Goal: Task Accomplishment & Management: Manage account settings

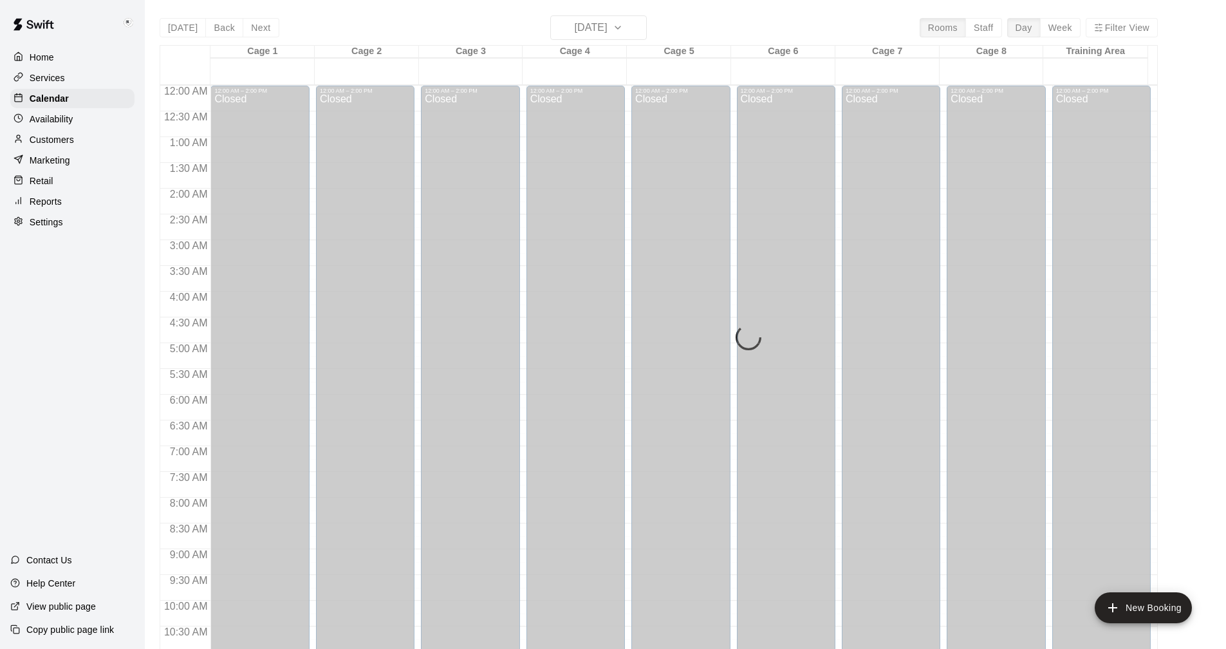
scroll to position [619, 0]
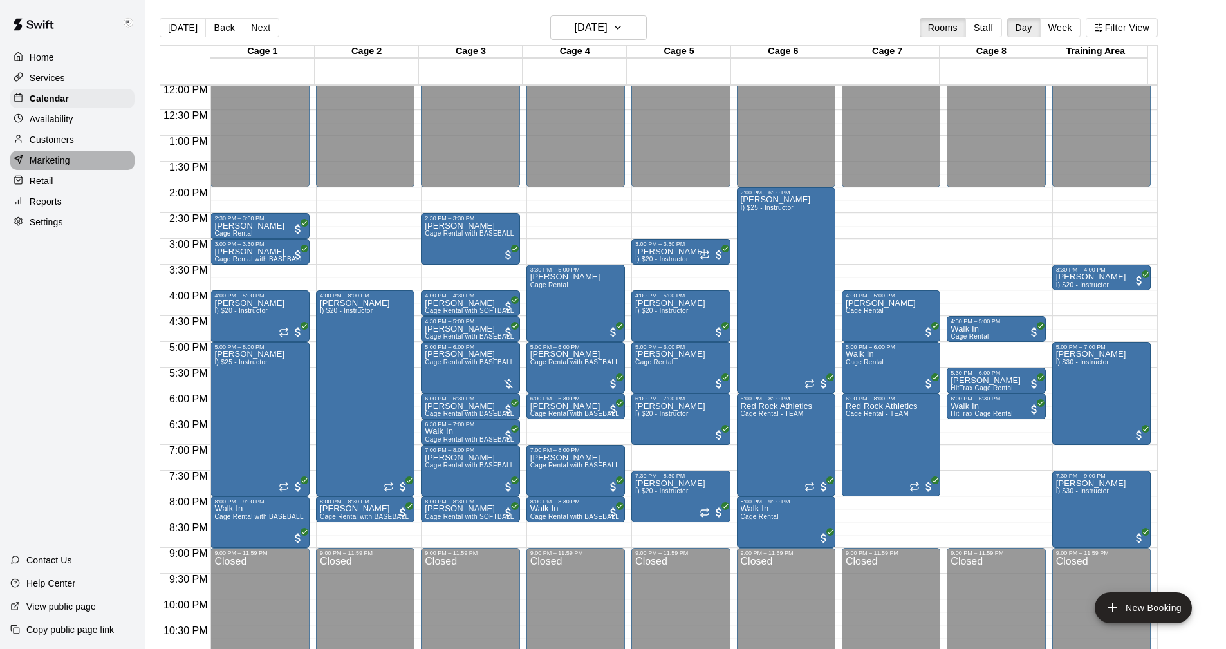
drag, startPoint x: 56, startPoint y: 160, endPoint x: 64, endPoint y: 165, distance: 9.8
click at [57, 160] on p "Marketing" at bounding box center [50, 160] width 41 height 13
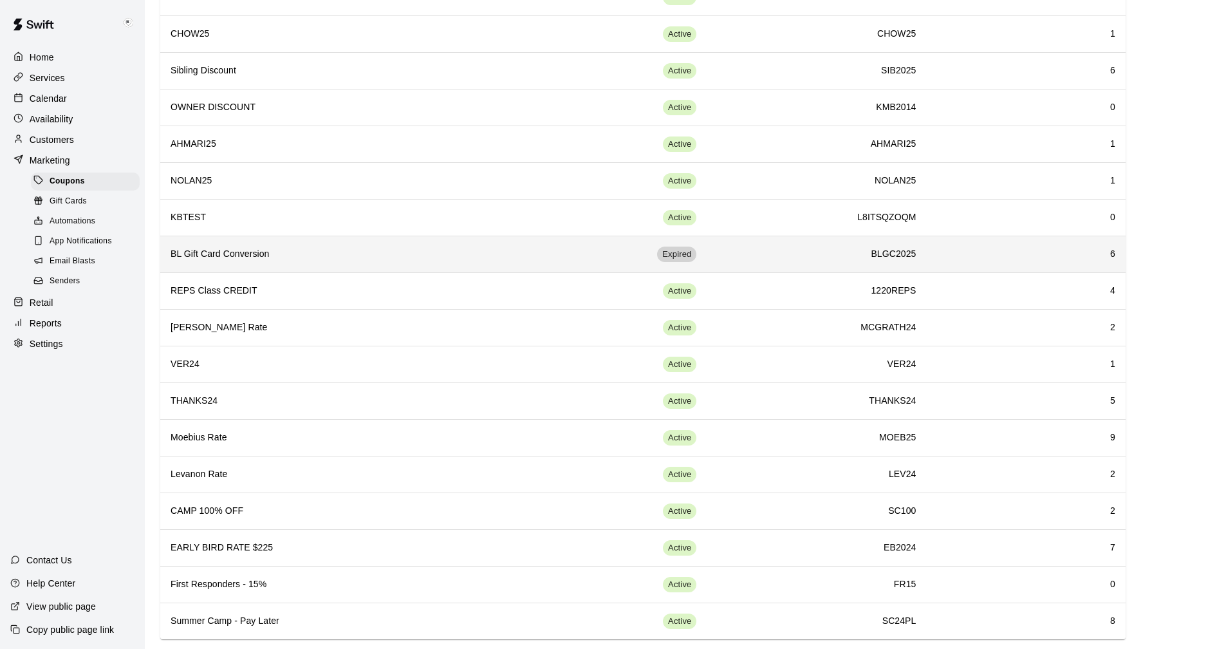
scroll to position [274, 0]
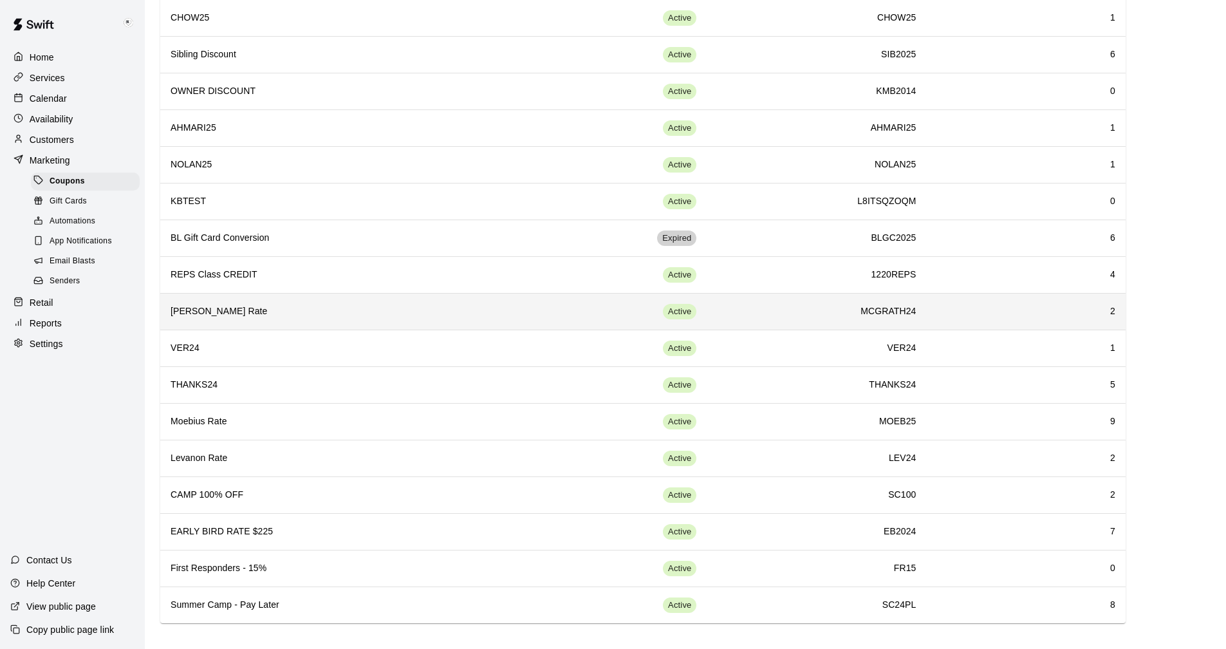
click at [346, 297] on th "[PERSON_NAME] Rate" at bounding box center [339, 311] width 358 height 37
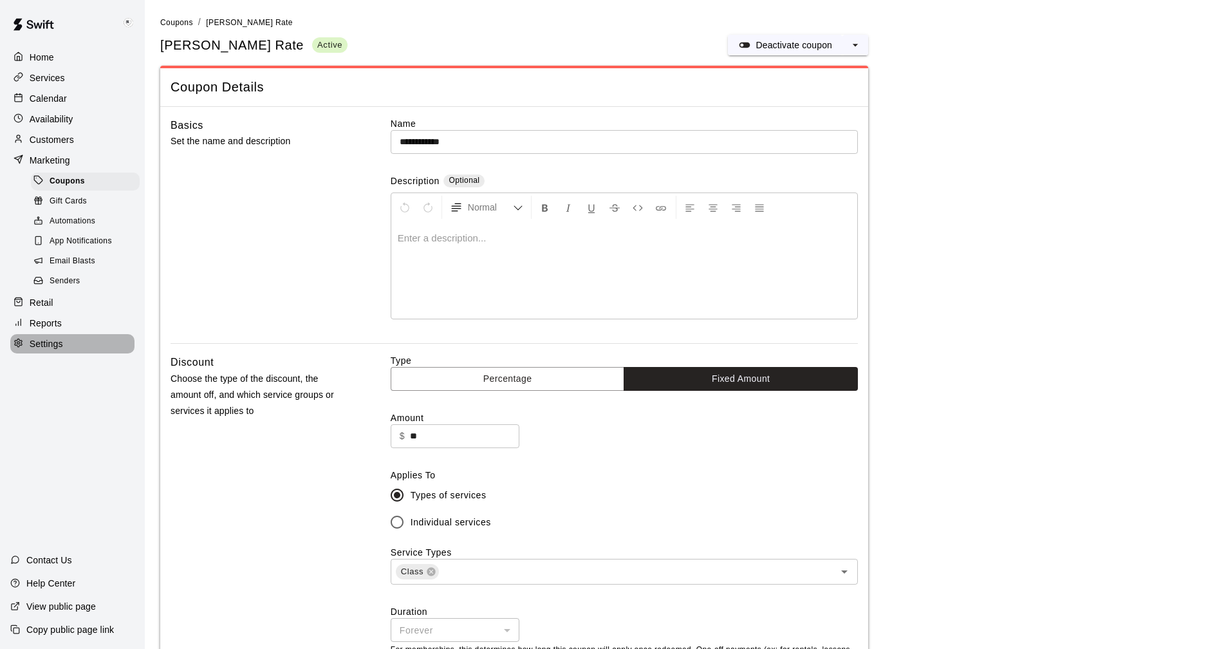
click at [48, 350] on p "Settings" at bounding box center [46, 343] width 33 height 13
select select "**"
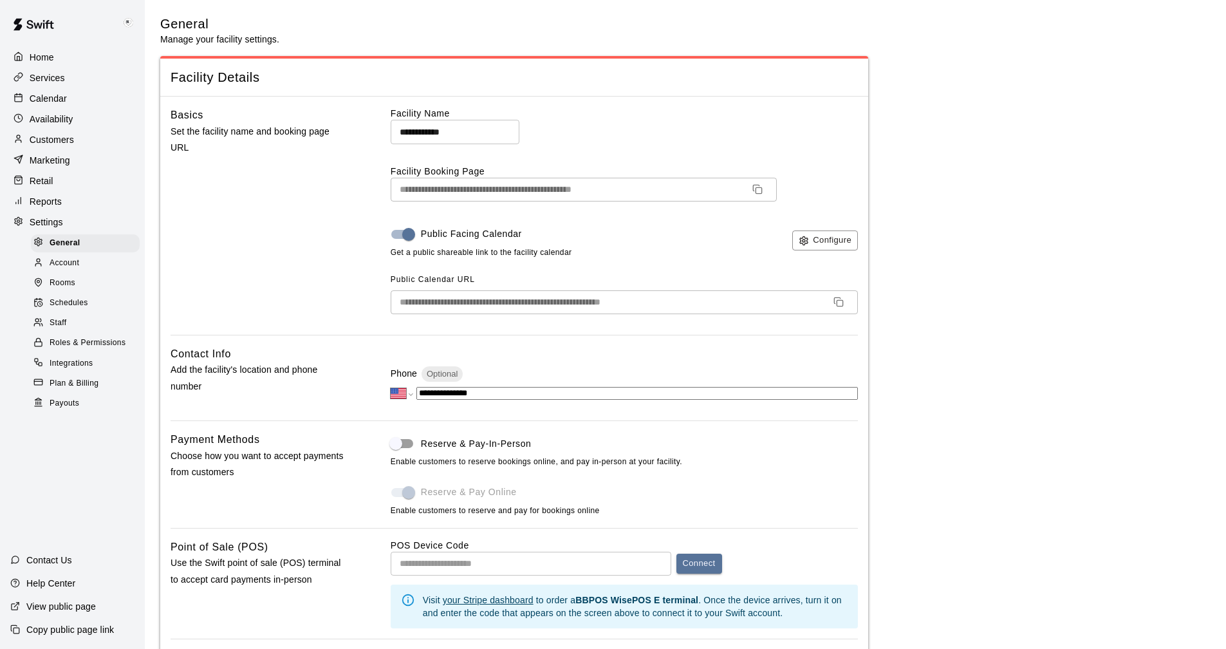
scroll to position [2240, 0]
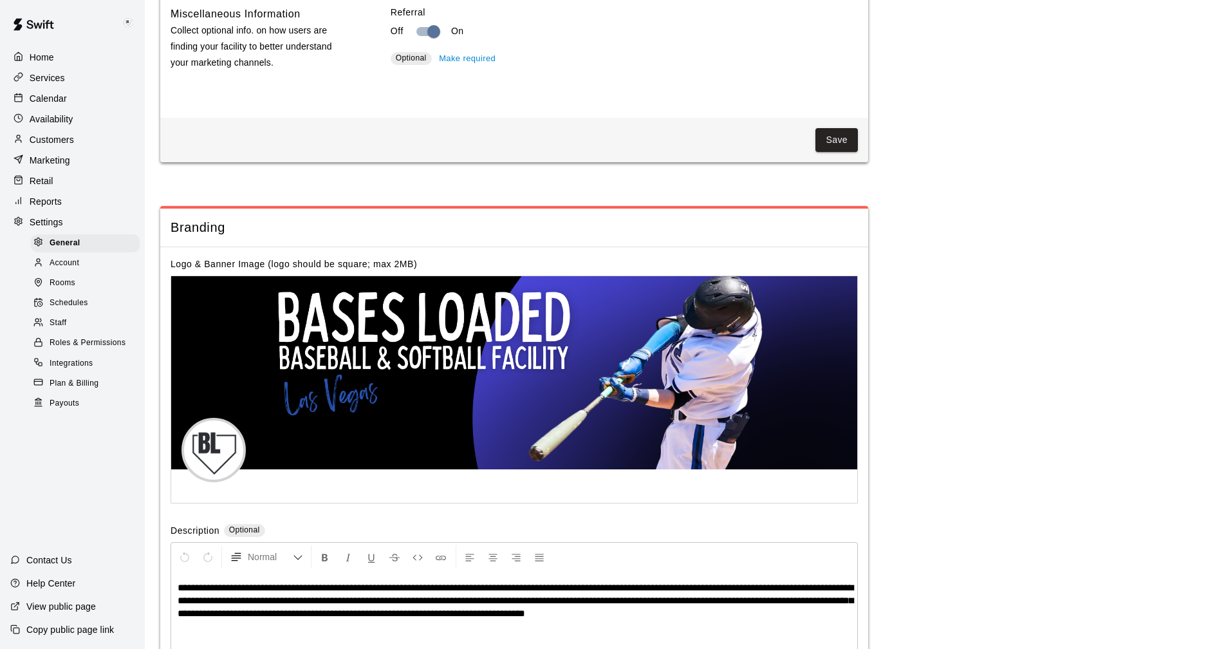
click at [46, 92] on div "Calendar" at bounding box center [72, 98] width 124 height 19
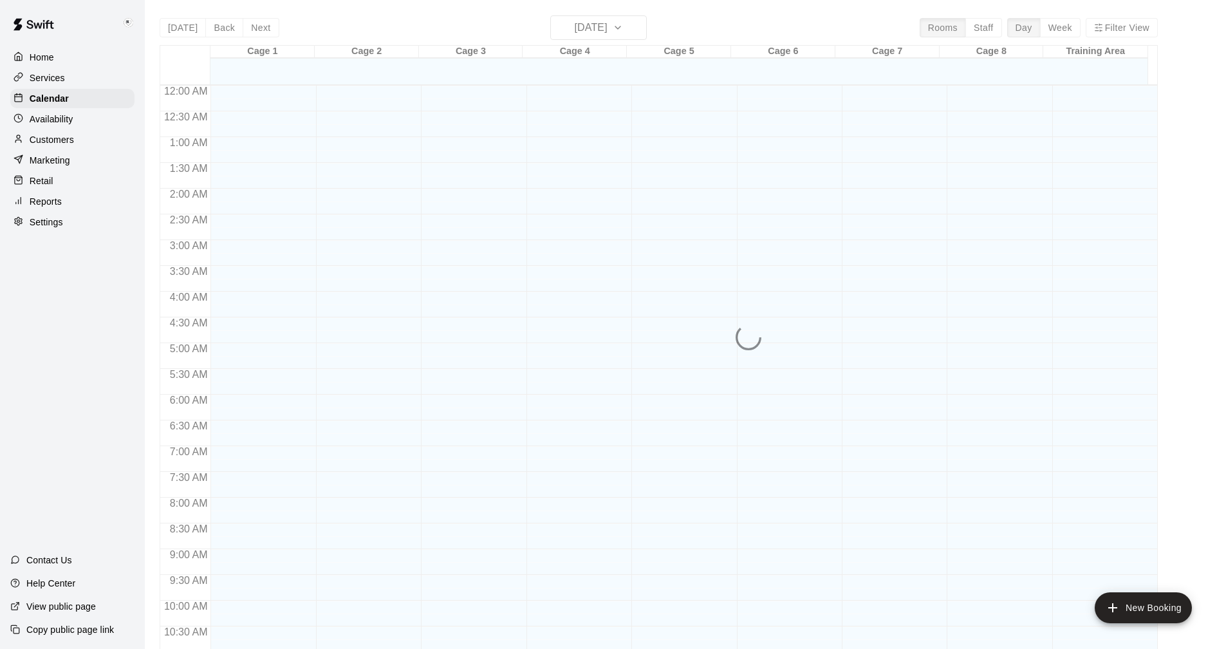
scroll to position [619, 0]
